Goal: Find specific page/section

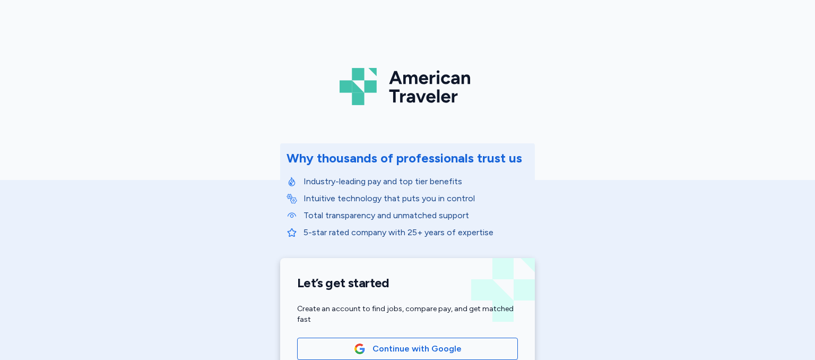
scroll to position [184, 0]
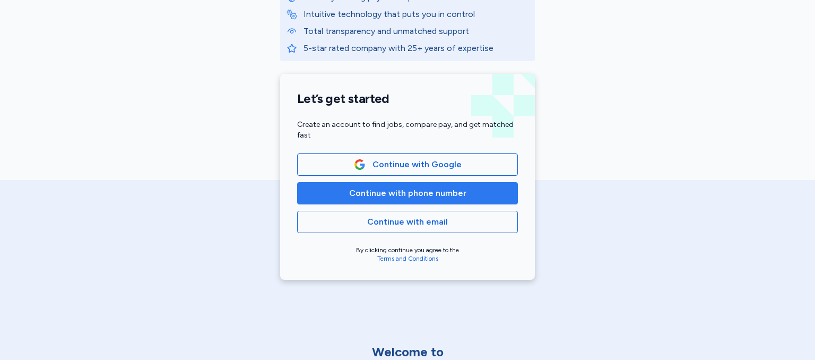
click at [412, 185] on button "Continue with phone number" at bounding box center [407, 193] width 221 height 22
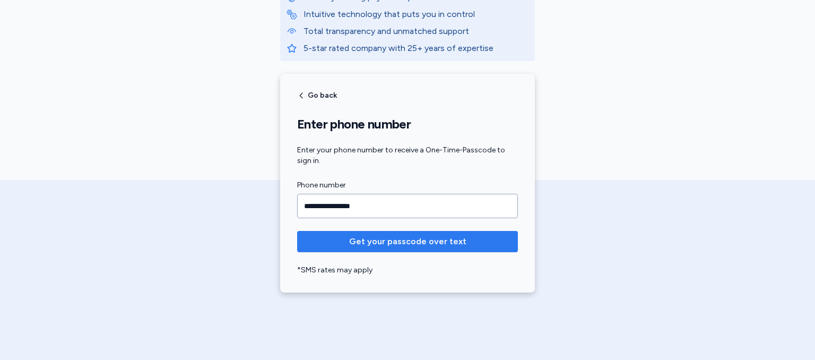
type input "**********"
click at [412, 239] on span "Get your passcode over text" at bounding box center [407, 241] width 117 height 13
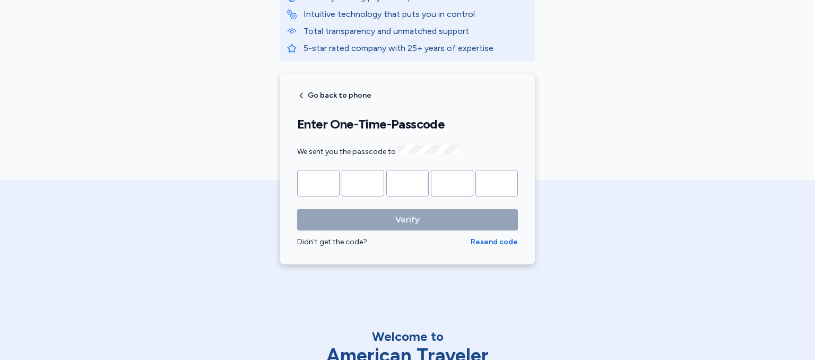
type input "*"
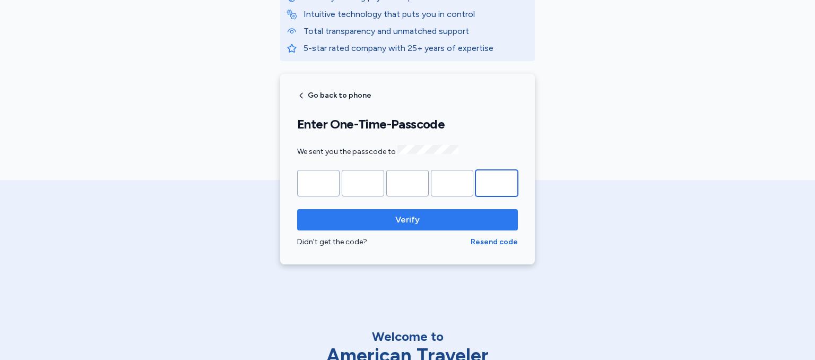
type input "*"
click at [395, 215] on span "Verify" at bounding box center [407, 219] width 24 height 13
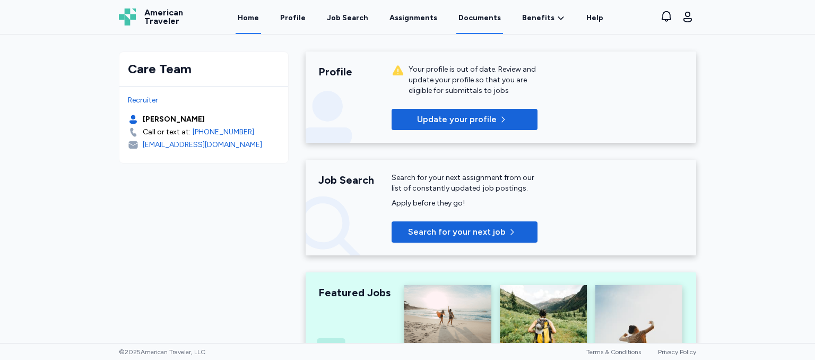
click at [473, 23] on link "Documents" at bounding box center [479, 17] width 47 height 33
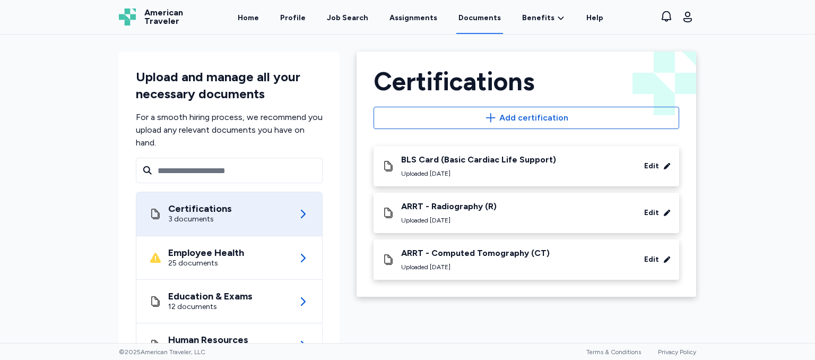
click at [465, 204] on div "ARRT - Radiography (R)" at bounding box center [448, 206] width 95 height 11
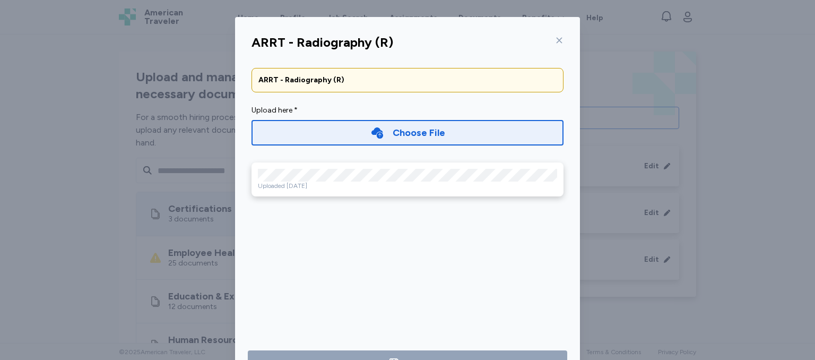
click at [555, 42] on icon at bounding box center [559, 40] width 8 height 8
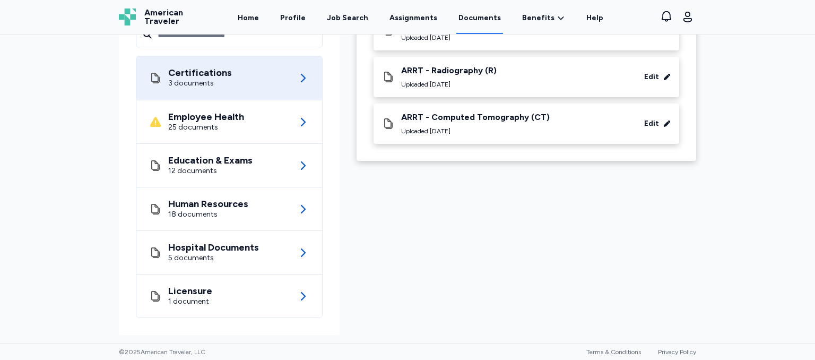
scroll to position [134, 0]
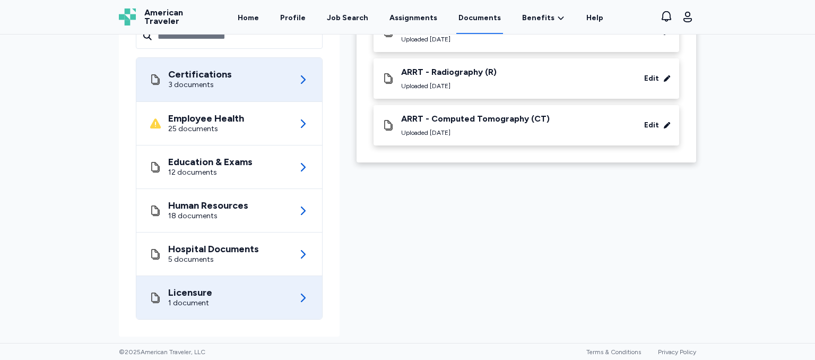
click at [238, 301] on div "Licensure 1 document" at bounding box center [229, 297] width 160 height 43
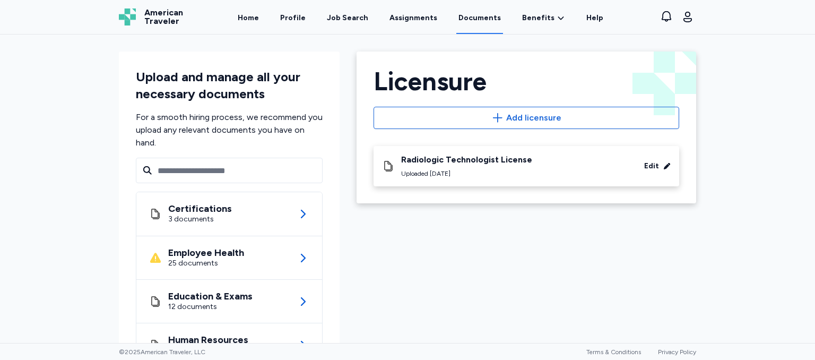
click at [469, 172] on div "Uploaded [DATE]" at bounding box center [466, 173] width 131 height 8
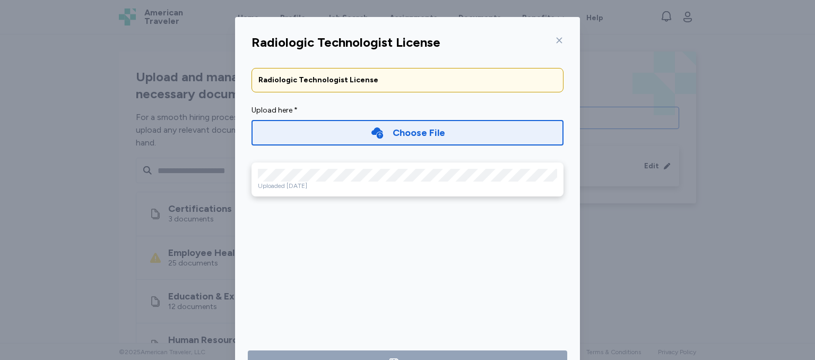
click at [320, 185] on div "Uploaded [DATE]" at bounding box center [407, 185] width 299 height 8
click at [560, 36] on div "Radiologic Technologist License" at bounding box center [407, 42] width 329 height 25
click at [551, 40] on div at bounding box center [557, 40] width 13 height 17
